Goal: Information Seeking & Learning: Learn about a topic

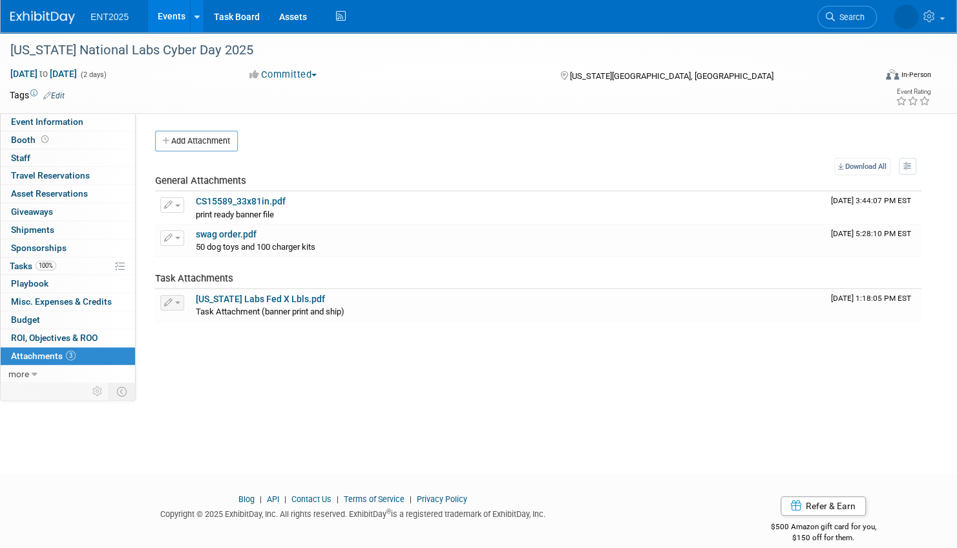
drag, startPoint x: 0, startPoint y: 0, endPoint x: 180, endPoint y: 12, distance: 180.7
click at [180, 12] on link "Events" at bounding box center [171, 16] width 47 height 32
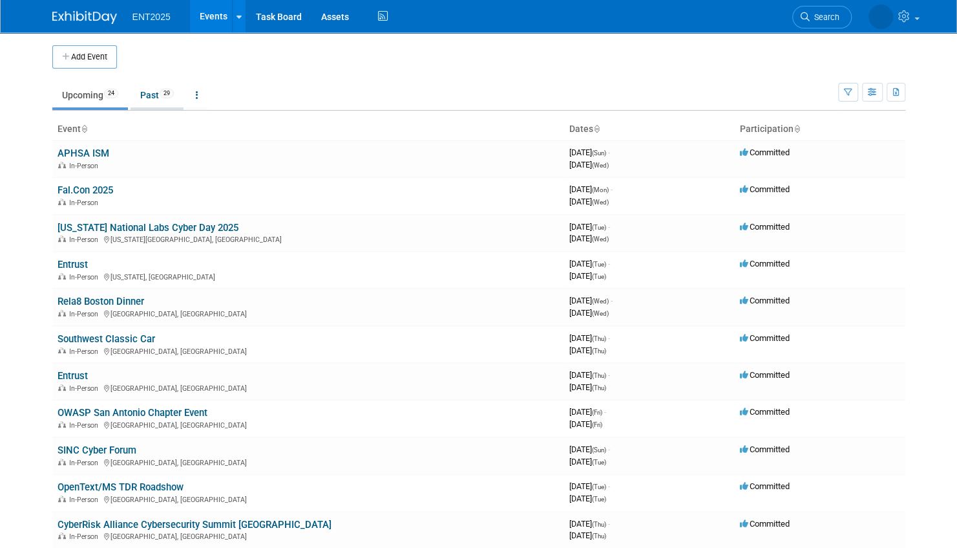
click at [154, 94] on link "Past 29" at bounding box center [157, 95] width 53 height 25
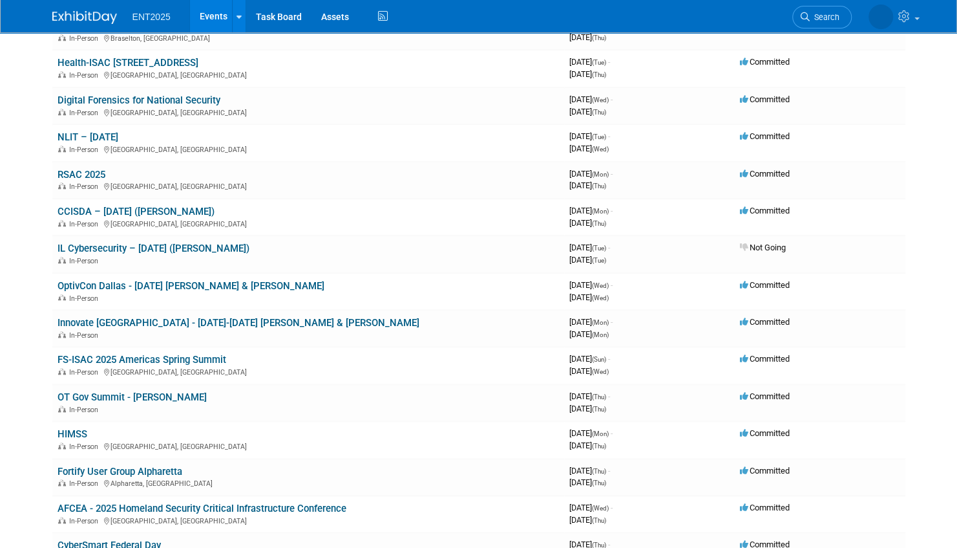
scroll to position [711, 0]
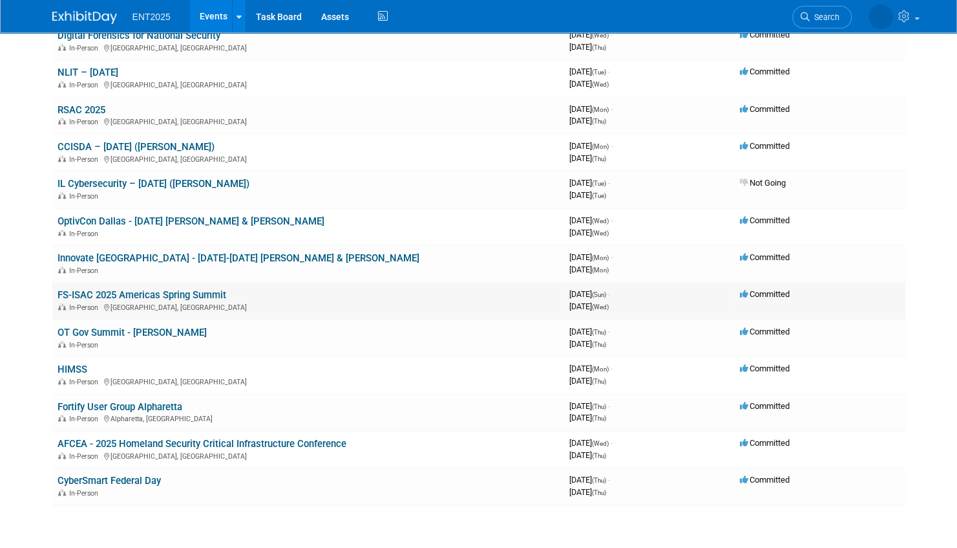
click at [174, 292] on link "FS-ISAC 2025 Americas Spring Summit" at bounding box center [142, 295] width 169 height 12
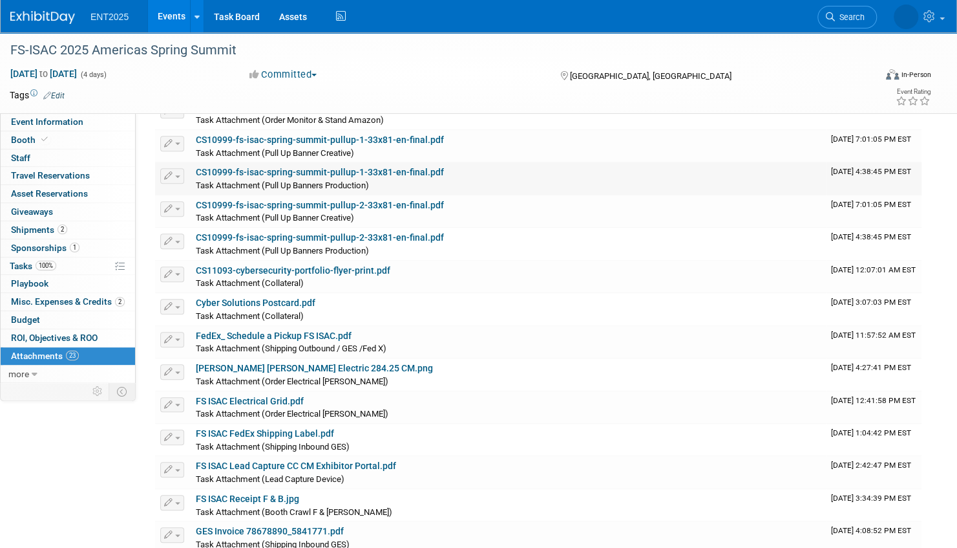
scroll to position [323, 0]
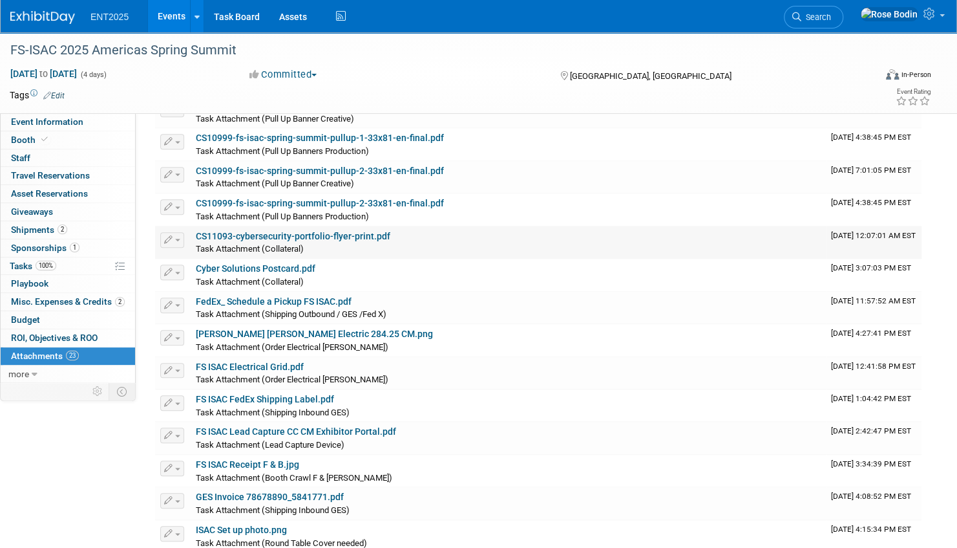
click at [297, 234] on link "CS11093-cybersecurity-portfolio-flyer-print.pdf" at bounding box center [293, 236] width 195 height 10
click at [281, 265] on link "Cyber Solutions Postcard.pdf" at bounding box center [256, 268] width 120 height 10
click at [172, 15] on link "Events" at bounding box center [171, 16] width 47 height 32
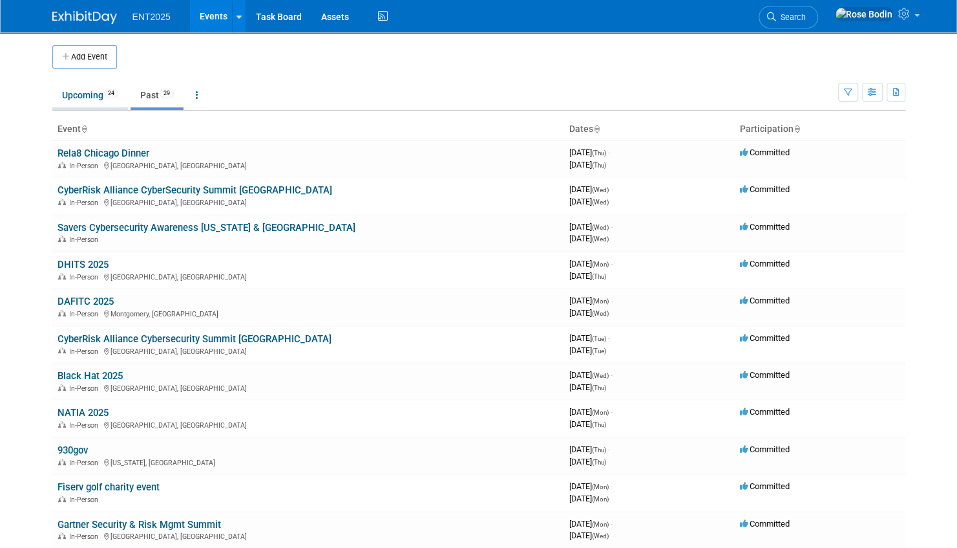
click at [94, 95] on link "Upcoming 24" at bounding box center [90, 95] width 76 height 25
